Goal: Check status: Check status

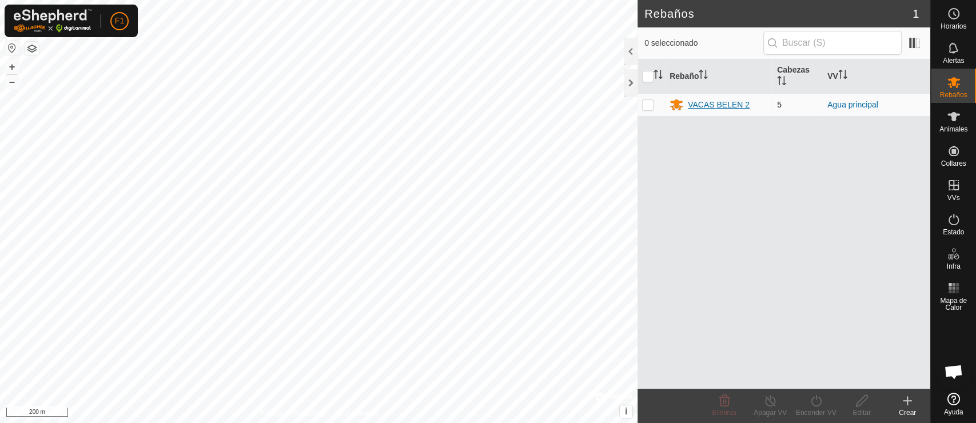
click at [686, 98] on div "VACAS BELEN 2" at bounding box center [718, 105] width 98 height 14
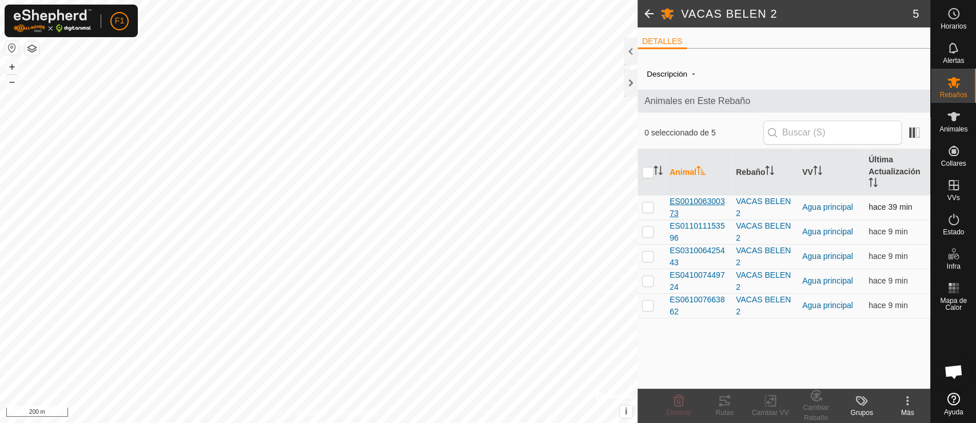
click at [686, 207] on span "ES001006300373" at bounding box center [697, 207] width 57 height 24
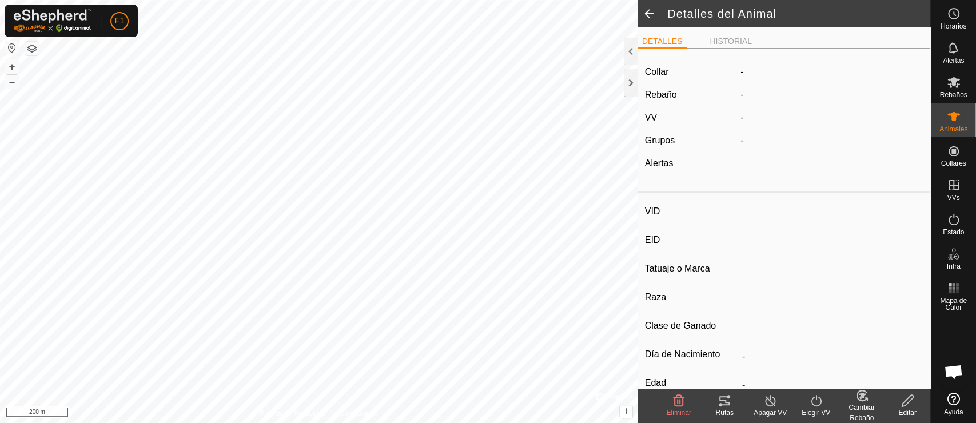
type input "ES001006300373"
type input "-"
type input "Cruzada"
type input "-"
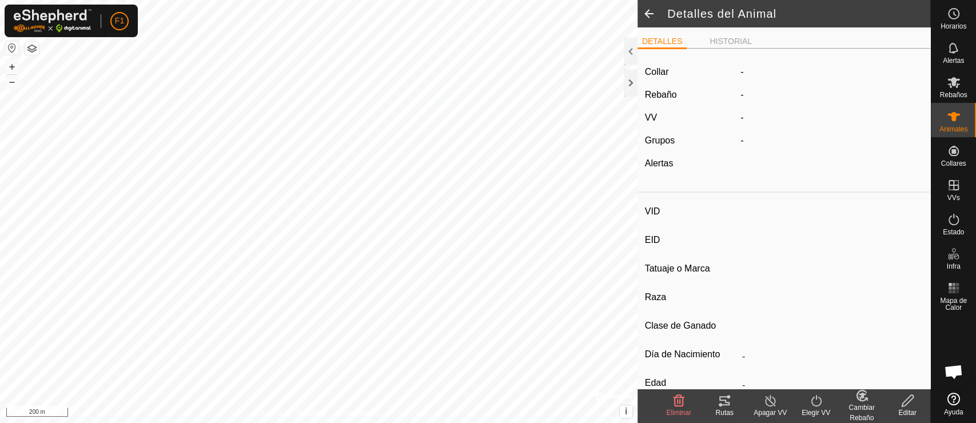
type input "02/2010"
type input "15 years 10 months"
type input "Preñada"
type input "500 kg"
type input "-"
